Goal: Book appointment/travel/reservation

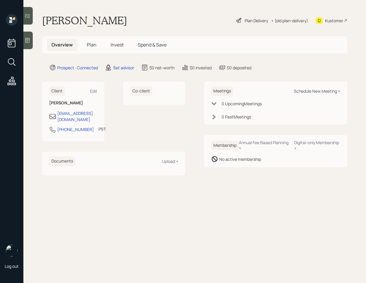
click at [310, 90] on div "Schedule New Meeting +" at bounding box center [317, 91] width 46 height 6
select select "round-[PERSON_NAME]"
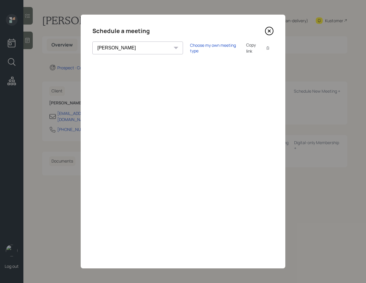
click at [266, 28] on icon at bounding box center [269, 31] width 8 height 8
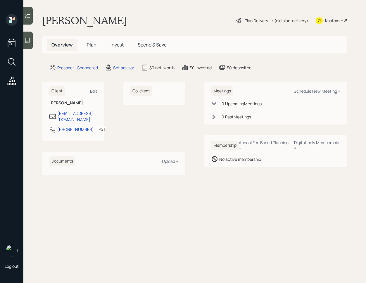
click at [29, 39] on icon at bounding box center [28, 40] width 6 height 6
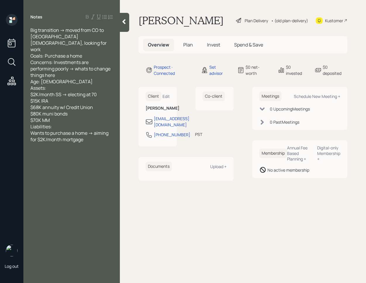
click at [123, 23] on icon at bounding box center [124, 22] width 6 height 6
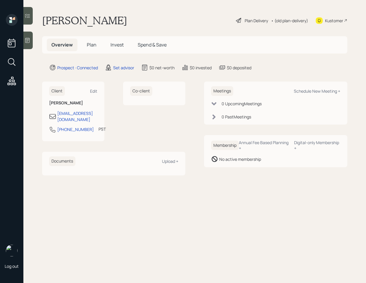
click at [338, 22] on div "Kustomer" at bounding box center [334, 21] width 18 height 6
